Goal: Transaction & Acquisition: Subscribe to service/newsletter

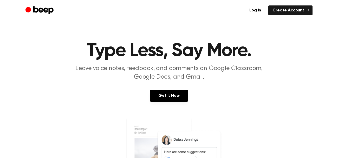
click at [316, 45] on header "Type Less, Say More. Leave voice notes, feedback, and comments on Google Classr…" at bounding box center [168, 62] width 325 height 40
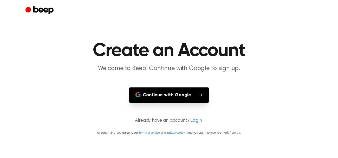
click at [175, 92] on button "Continue with Google" at bounding box center [169, 95] width 80 height 15
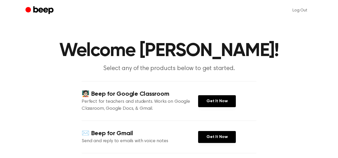
click at [208, 149] on div "✉️ Beep for Gmail Send and reply to emails with voice notes Get It Now" at bounding box center [169, 137] width 175 height 32
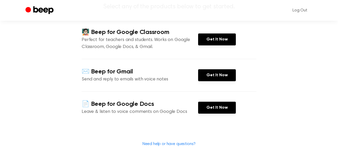
scroll to position [62, 0]
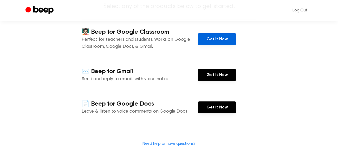
click at [207, 37] on link "Get It Now" at bounding box center [217, 39] width 38 height 12
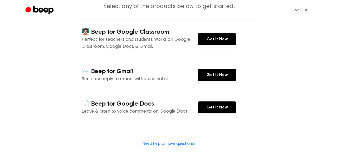
scroll to position [0, 0]
